Goal: Find contact information: Find contact information

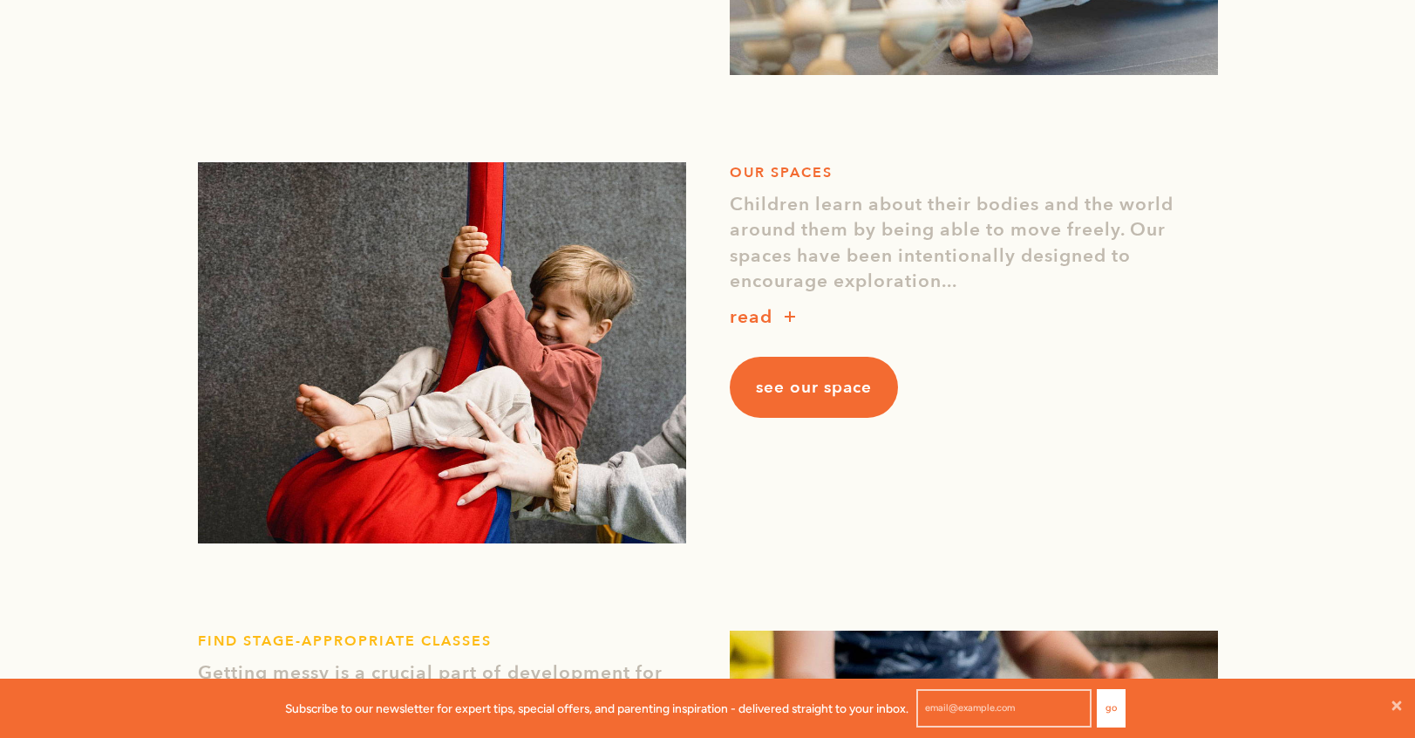
scroll to position [1682, 0]
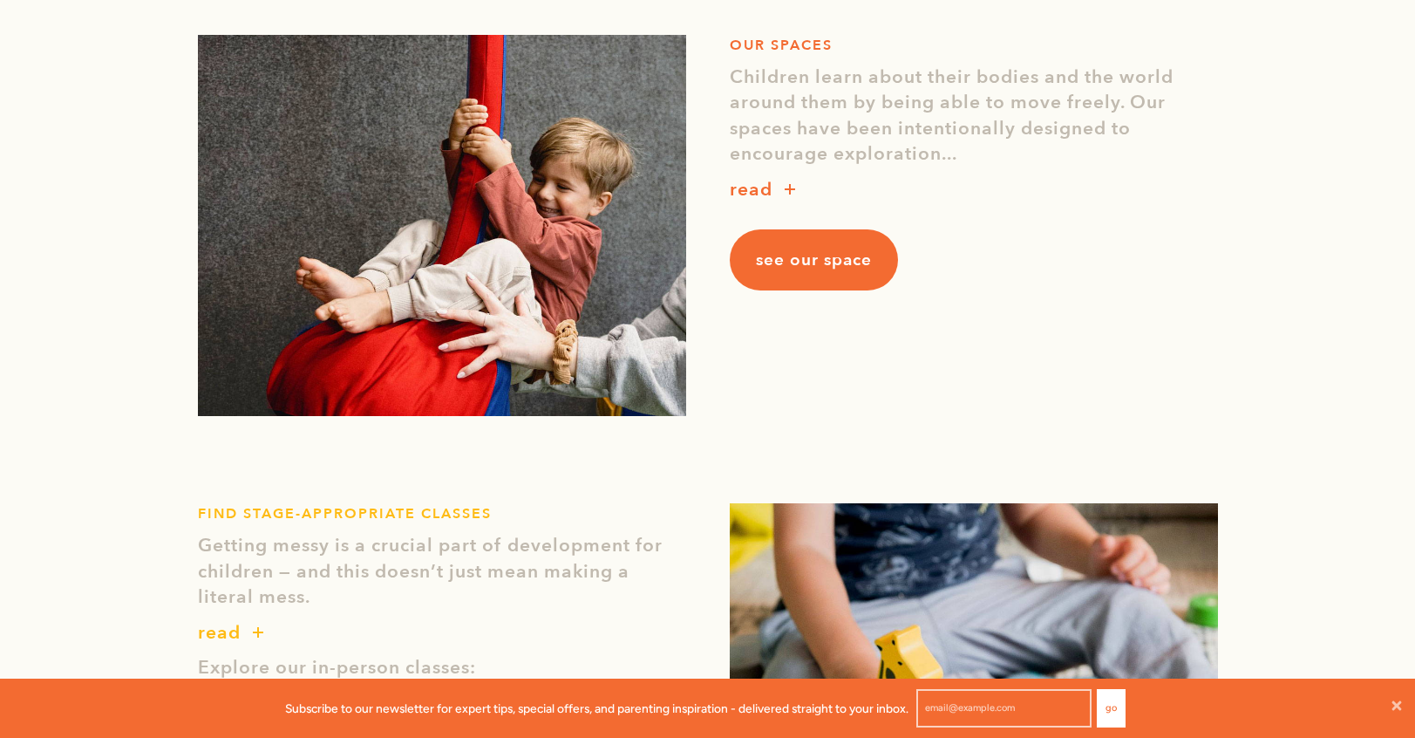
click at [783, 246] on link "see our space" at bounding box center [814, 259] width 168 height 61
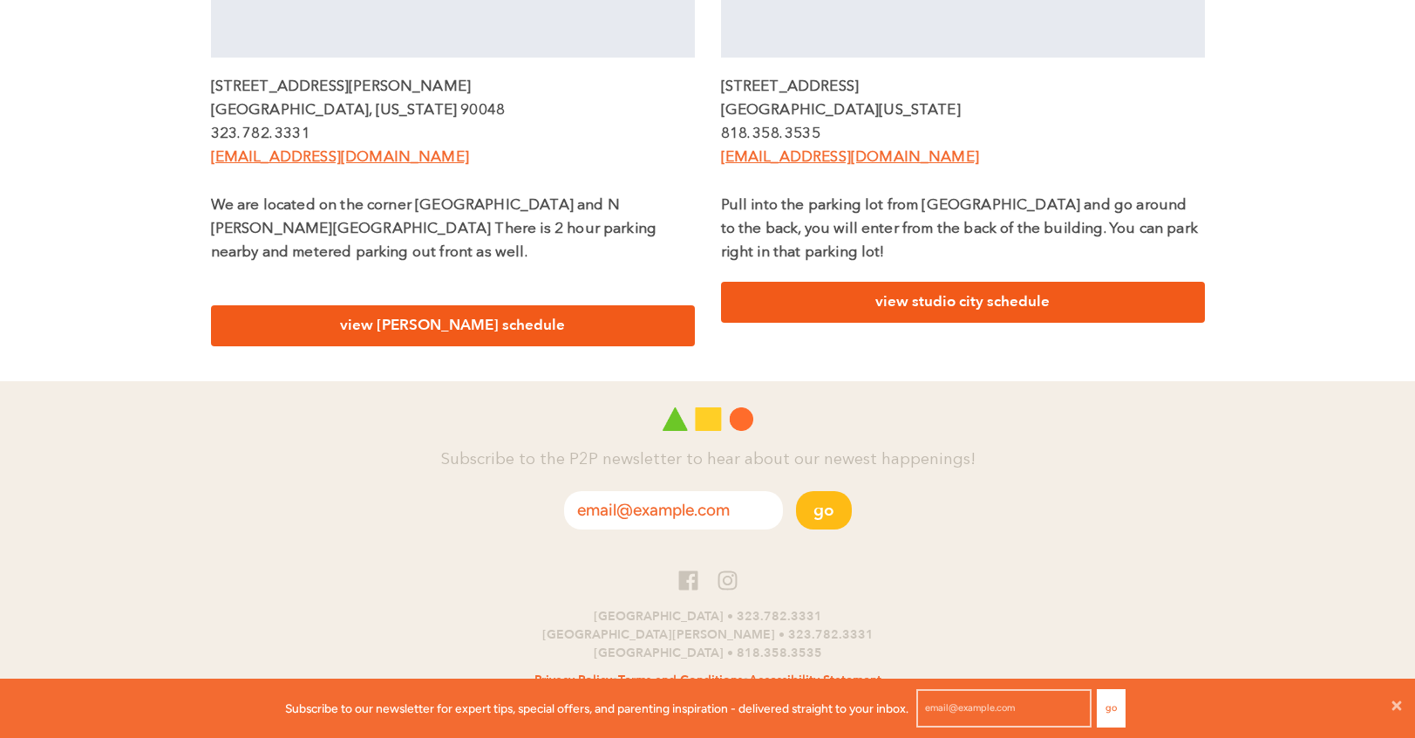
scroll to position [886, 0]
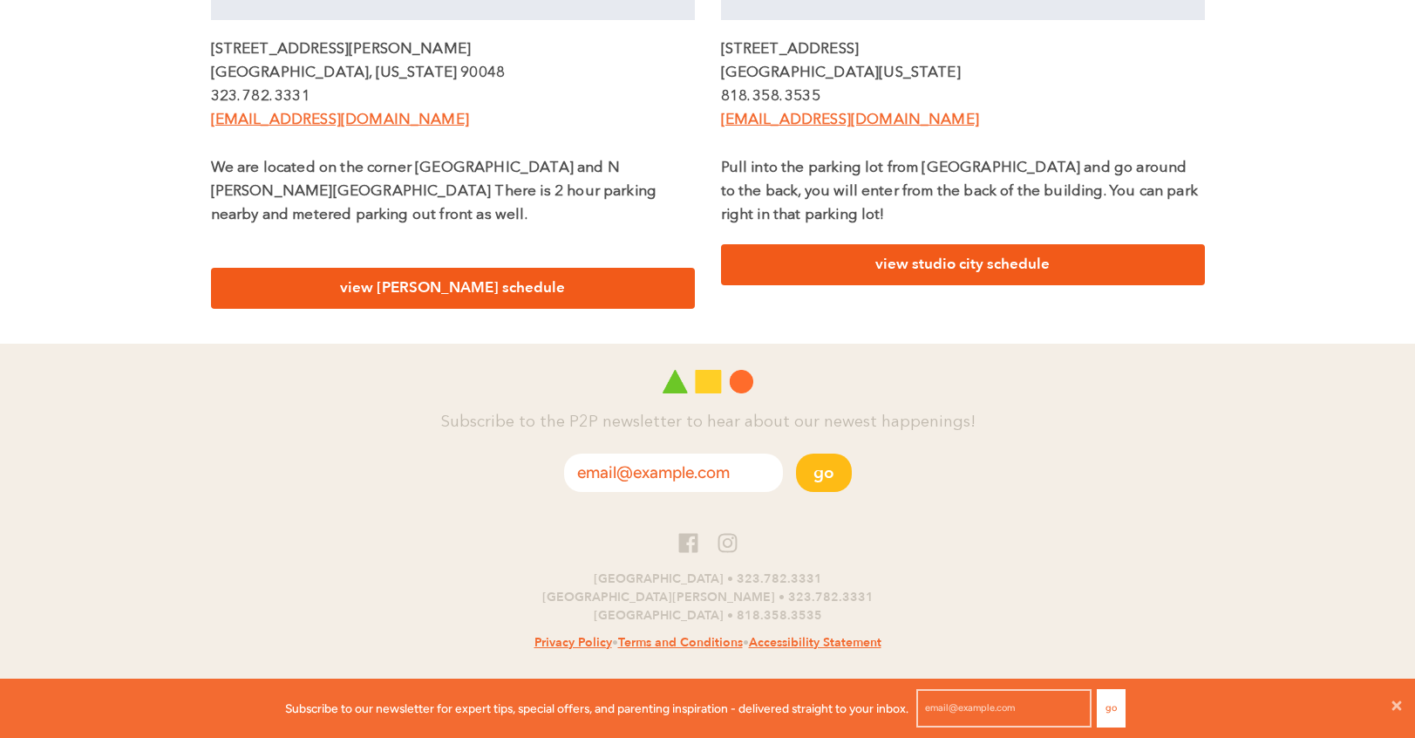
click at [467, 269] on link "view beverly schedule" at bounding box center [453, 288] width 484 height 41
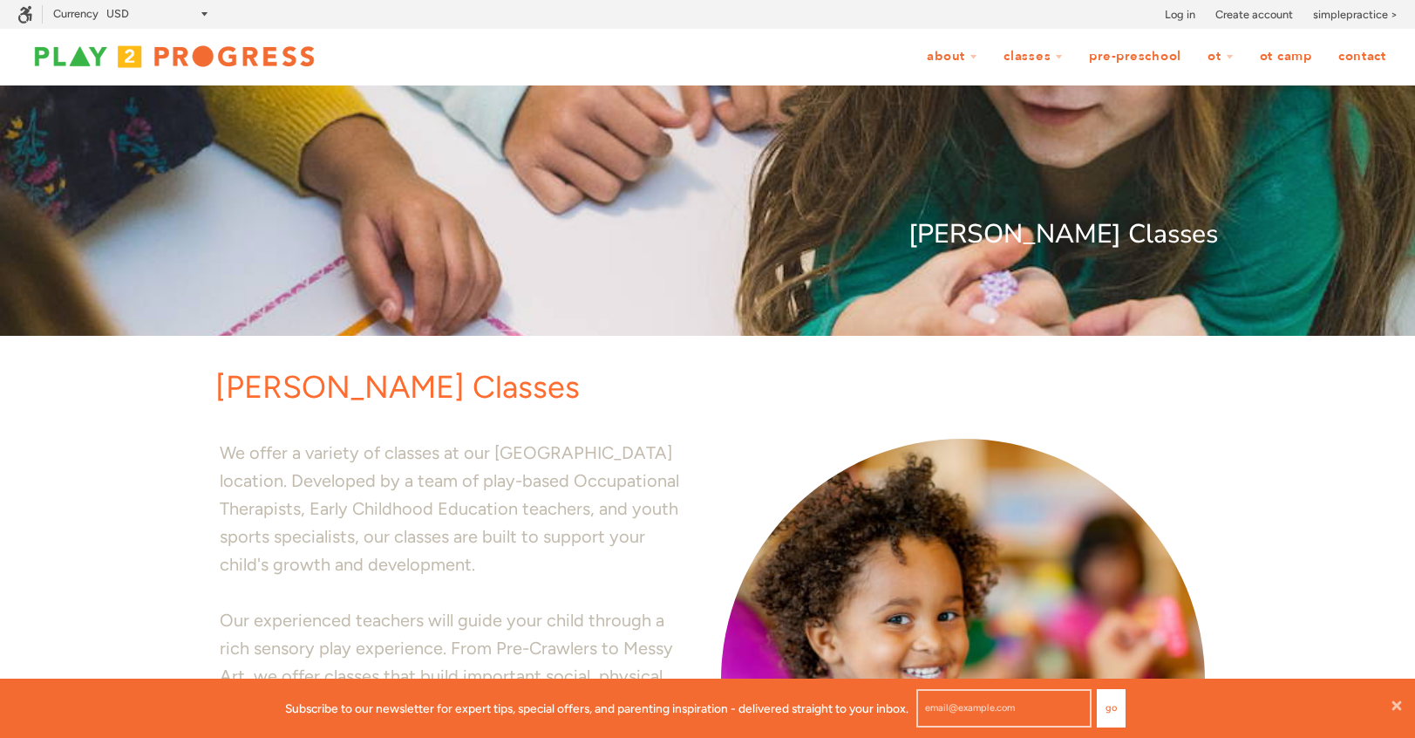
scroll to position [951, 0]
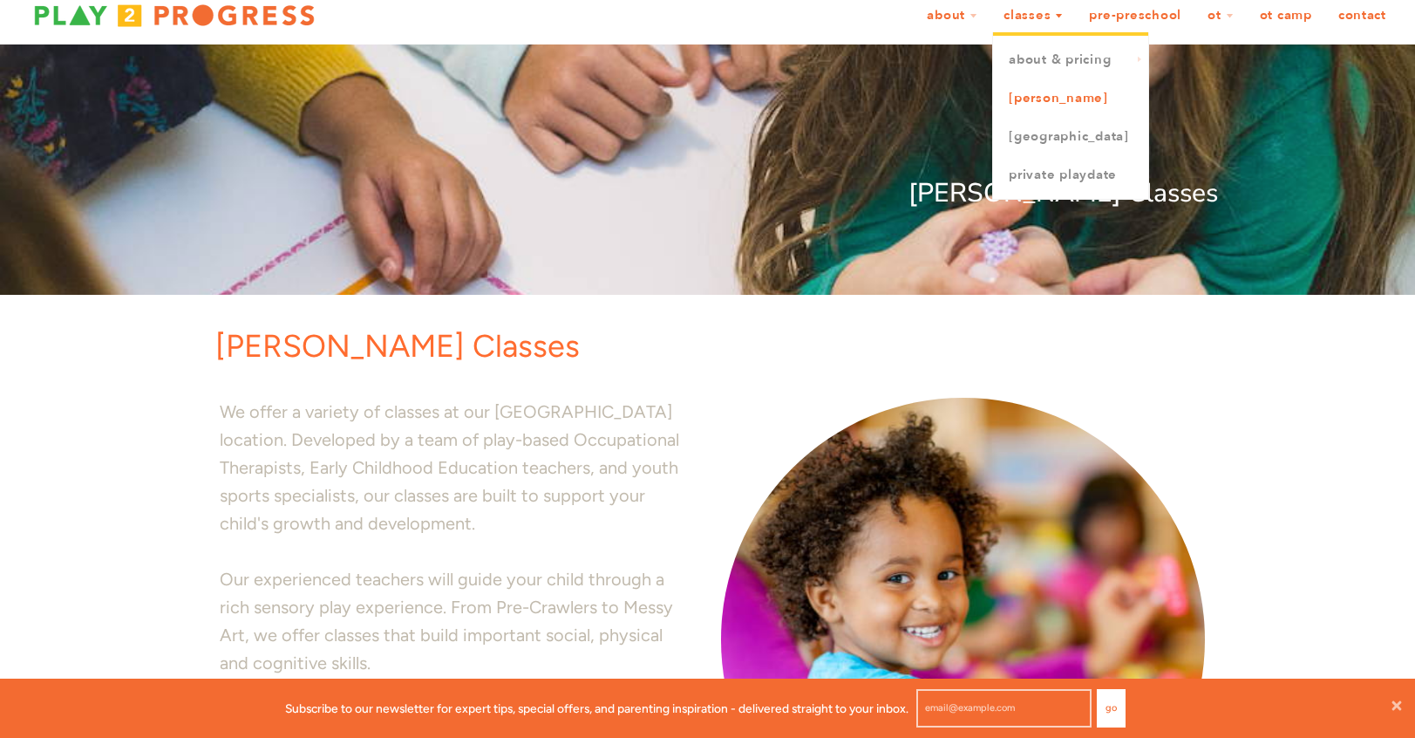
scroll to position [52, 0]
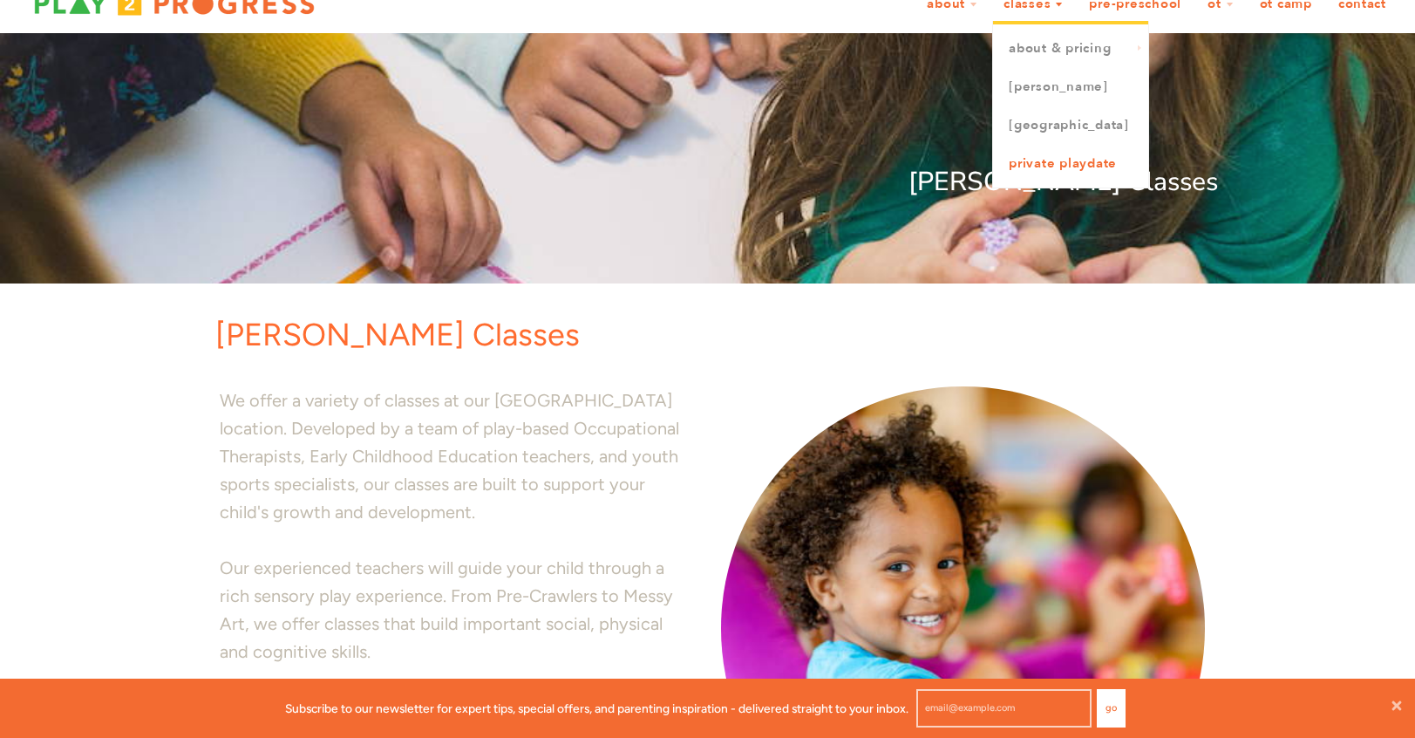
click at [1050, 164] on link "Private Playdate" at bounding box center [1070, 164] width 155 height 38
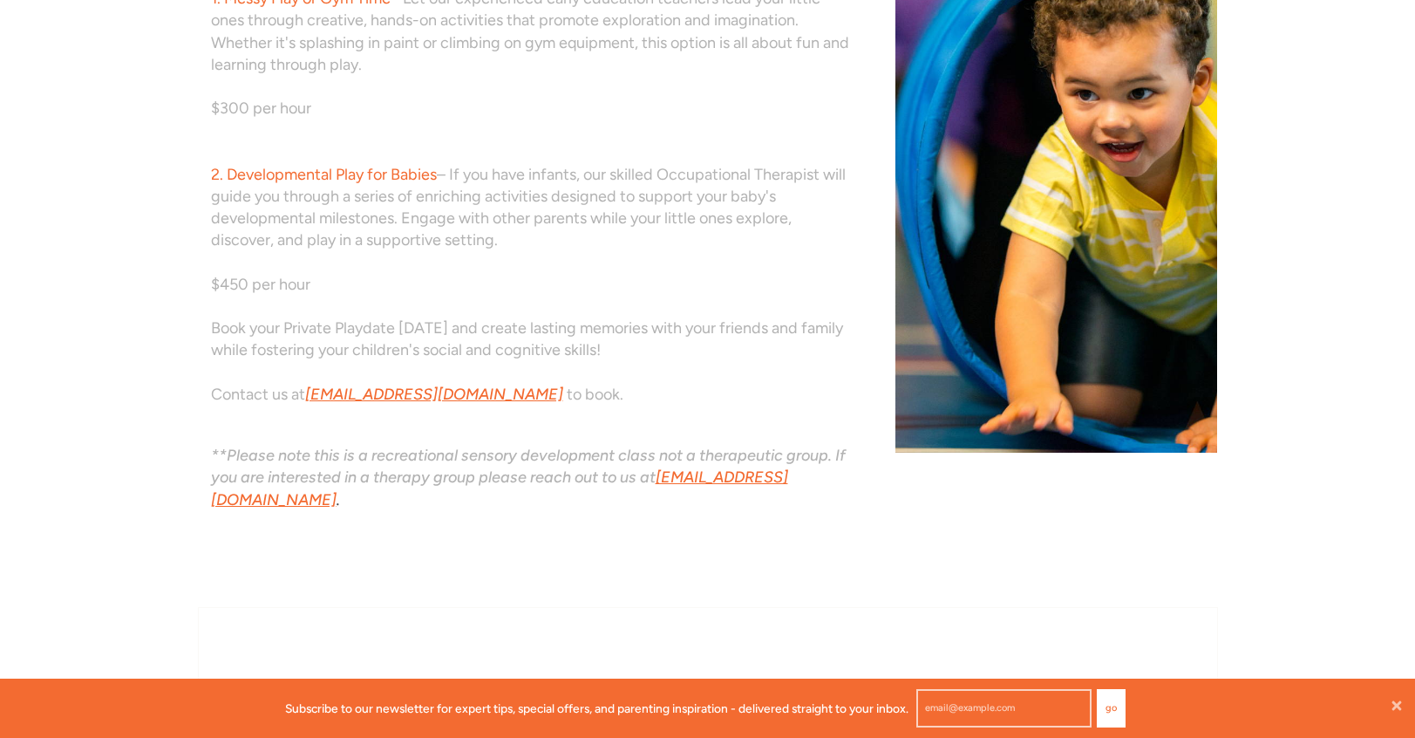
scroll to position [775, 0]
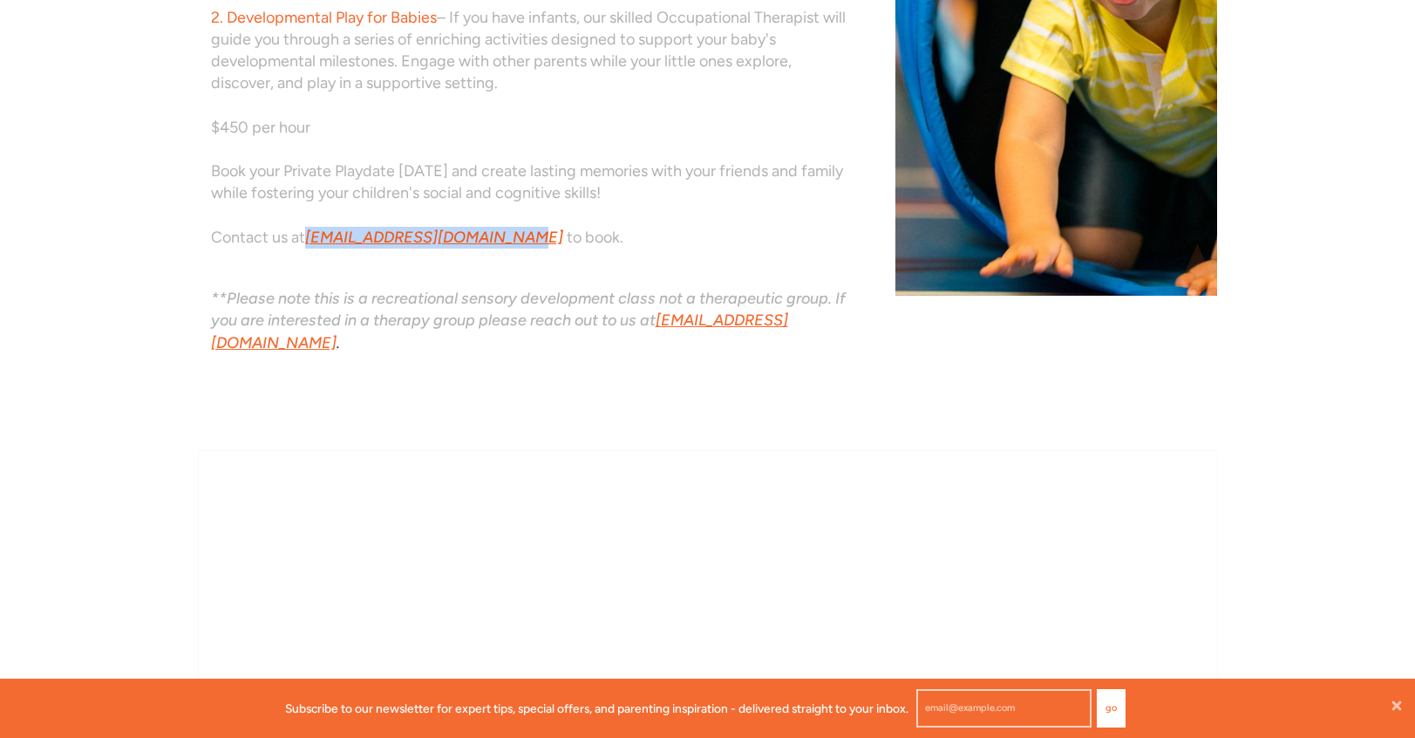
drag, startPoint x: 530, startPoint y: 258, endPoint x: 317, endPoint y: 262, distance: 213.7
click at [317, 247] on icon "assistwh@play2progress.com" at bounding box center [436, 237] width 262 height 19
copy link "assistwh@play2progress.com"
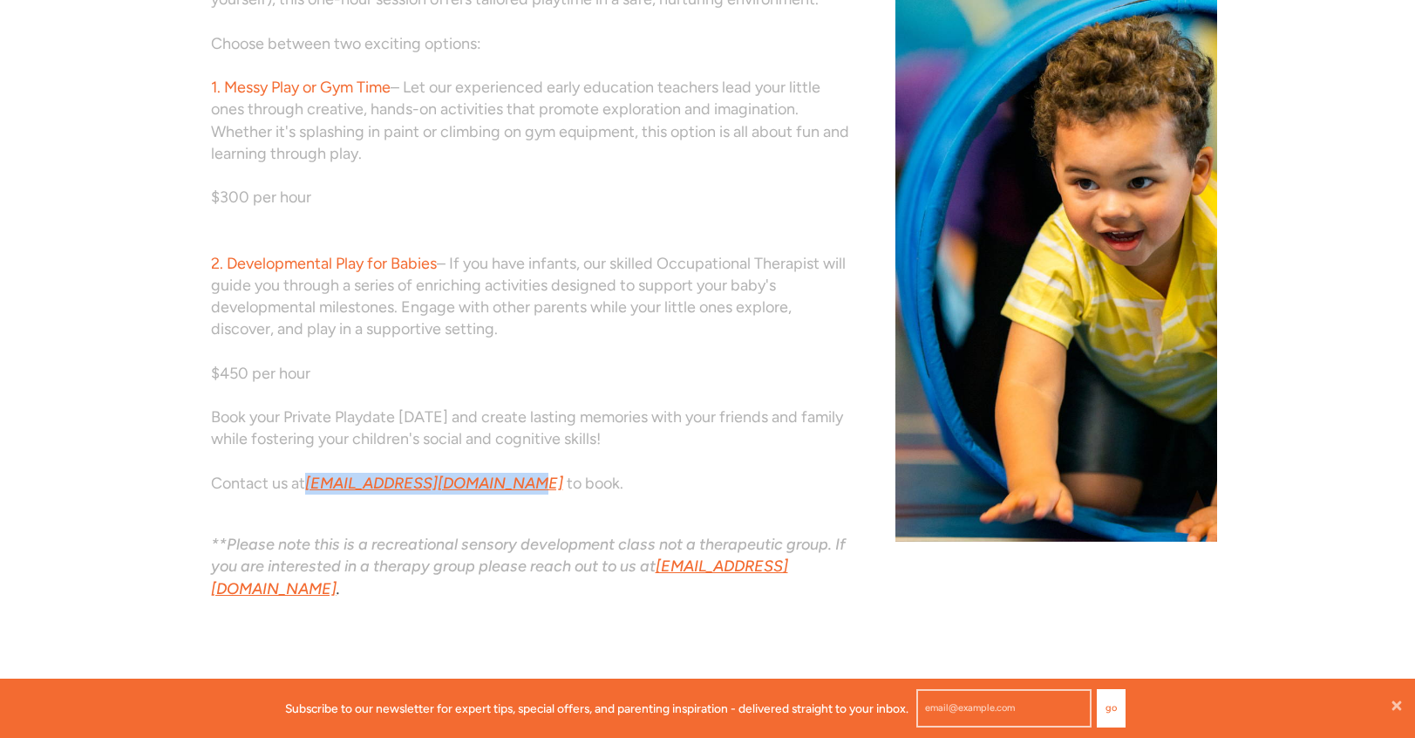
scroll to position [0, 0]
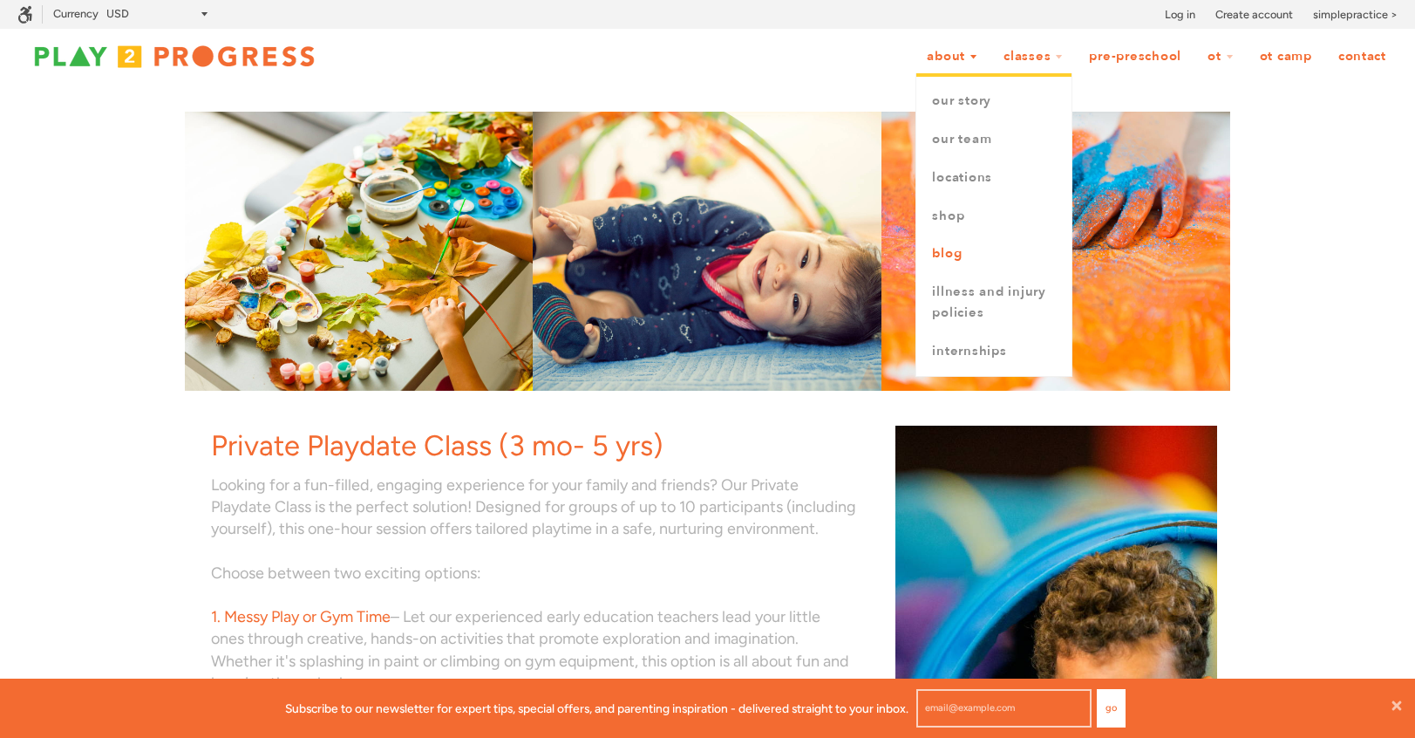
click at [951, 249] on link "Blog" at bounding box center [993, 254] width 155 height 38
